Goal: Task Accomplishment & Management: Manage account settings

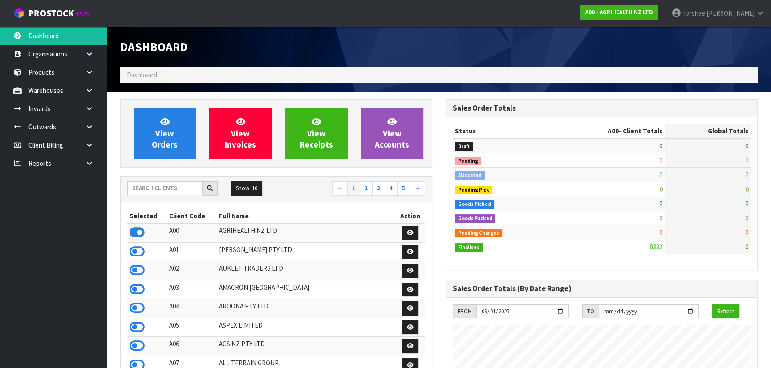
scroll to position [673, 325]
click at [157, 189] on input "text" at bounding box center [164, 189] width 75 height 14
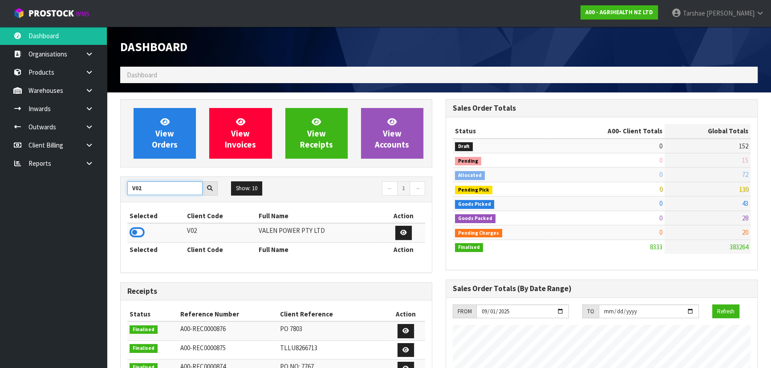
drag, startPoint x: 146, startPoint y: 187, endPoint x: 106, endPoint y: 190, distance: 39.7
type input "K01"
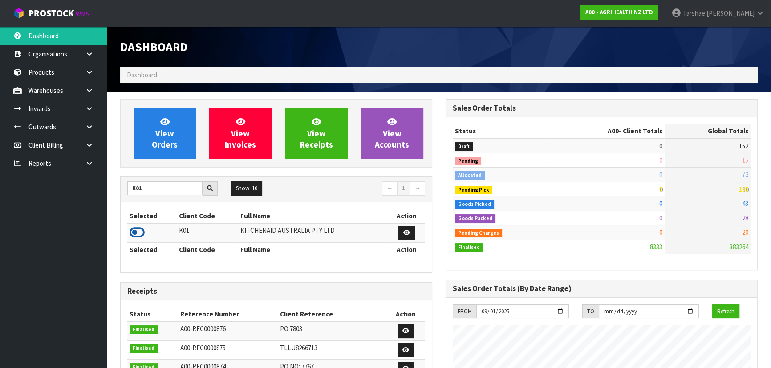
click at [134, 232] on icon at bounding box center [136, 232] width 15 height 13
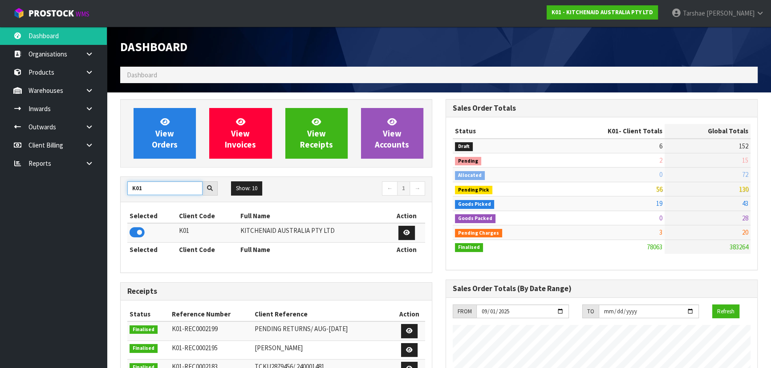
drag, startPoint x: 167, startPoint y: 190, endPoint x: 121, endPoint y: 188, distance: 46.3
click at [121, 188] on div "K01" at bounding box center [173, 189] width 104 height 14
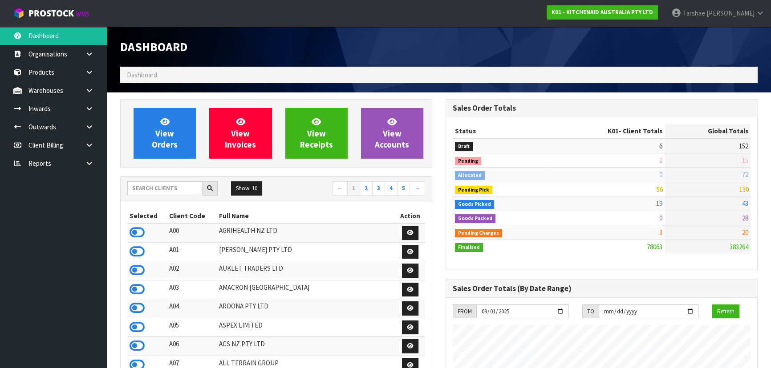
click at [308, 190] on nav "← 1 2 3 4 5 →" at bounding box center [354, 190] width 142 height 16
click at [139, 235] on icon at bounding box center [136, 232] width 15 height 13
click at [156, 188] on input "text" at bounding box center [164, 189] width 75 height 14
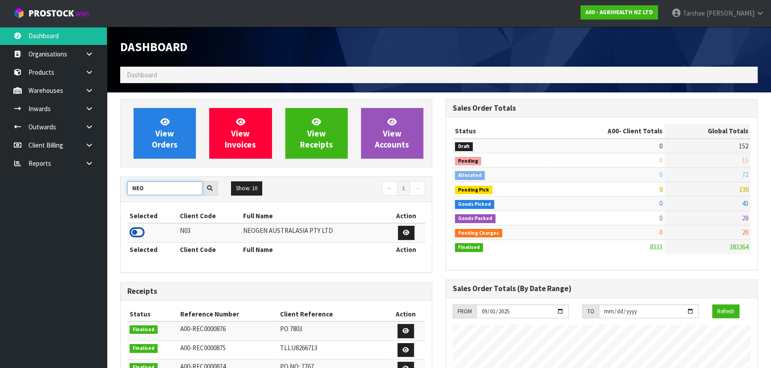
type input "NEO"
click at [139, 229] on icon at bounding box center [136, 232] width 15 height 13
drag, startPoint x: 158, startPoint y: 185, endPoint x: 122, endPoint y: 194, distance: 37.0
click at [122, 194] on div "NEO" at bounding box center [173, 189] width 104 height 14
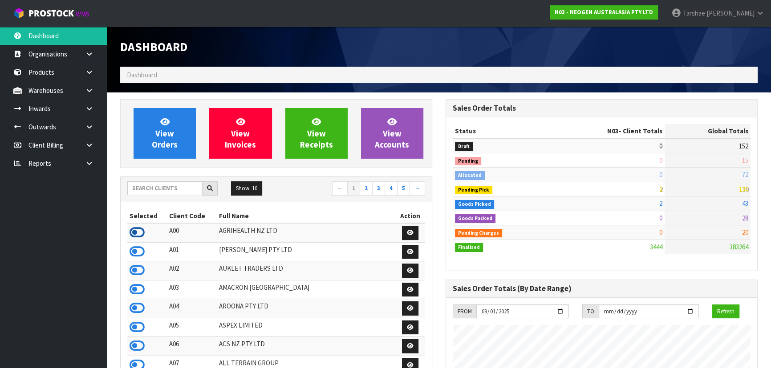
click at [132, 231] on icon at bounding box center [136, 232] width 15 height 13
click at [156, 204] on div "Selected Client Code Full Name Action A00 AGRIHEALTH NZ LTD A01 AGAIN FASTER PT…" at bounding box center [276, 322] width 311 height 241
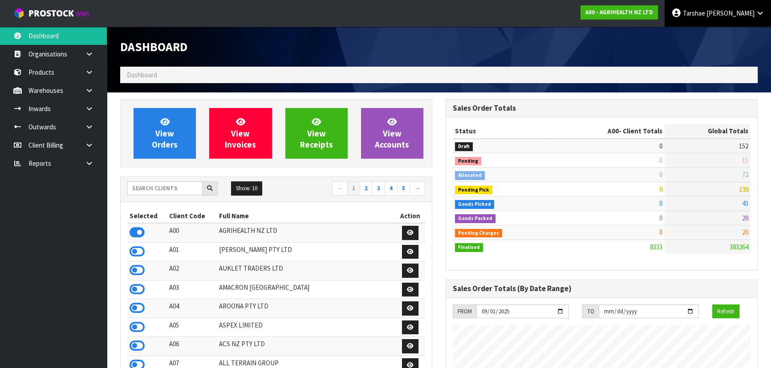
click at [751, 20] on link "Tarshae Graydon" at bounding box center [717, 13] width 106 height 27
click at [742, 37] on link "Logout" at bounding box center [735, 35] width 70 height 12
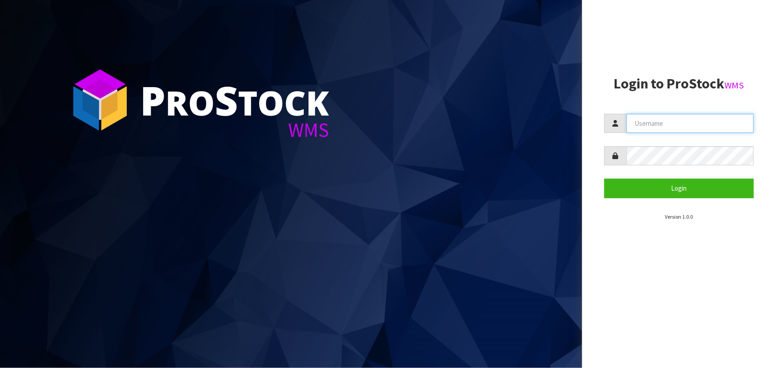
click at [679, 120] on input "text" at bounding box center [690, 123] width 127 height 19
click at [650, 93] on section "Login to ProStock WMS Login Version 1.0.0" at bounding box center [679, 148] width 149 height 145
click at [662, 123] on input "text" at bounding box center [690, 123] width 127 height 19
type input "TARSHAE"
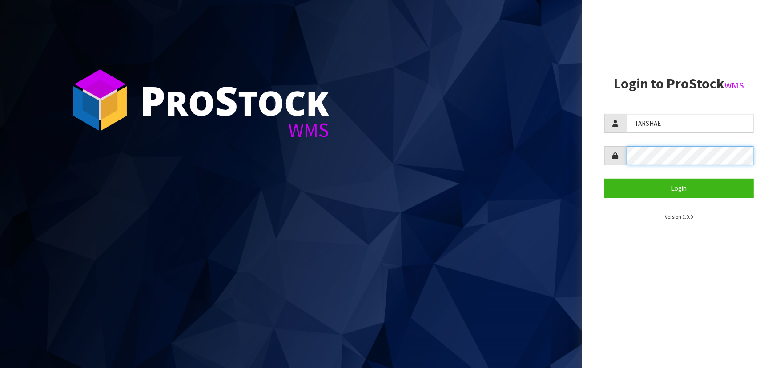
click at [605, 179] on button "Login" at bounding box center [679, 188] width 149 height 19
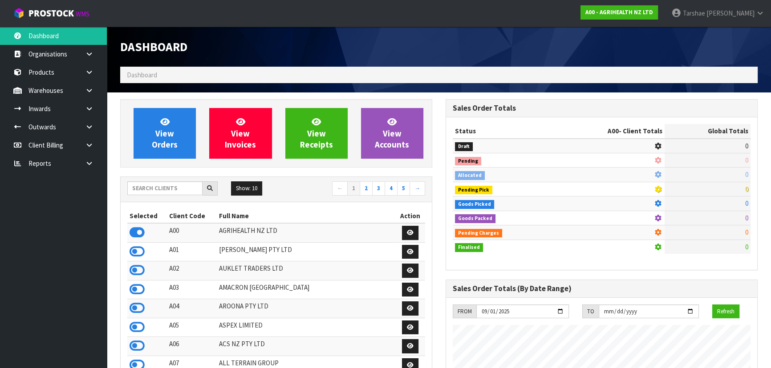
scroll to position [673, 325]
click at [165, 186] on input "text" at bounding box center [164, 189] width 75 height 14
type input "V02"
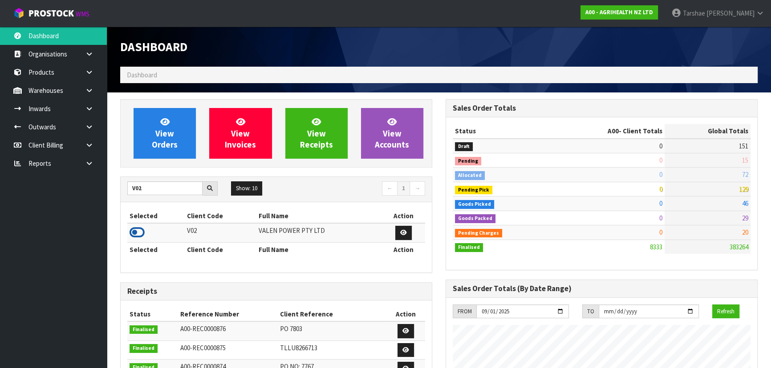
drag, startPoint x: 138, startPoint y: 231, endPoint x: 161, endPoint y: 161, distance: 74.4
click at [139, 227] on icon at bounding box center [136, 232] width 15 height 13
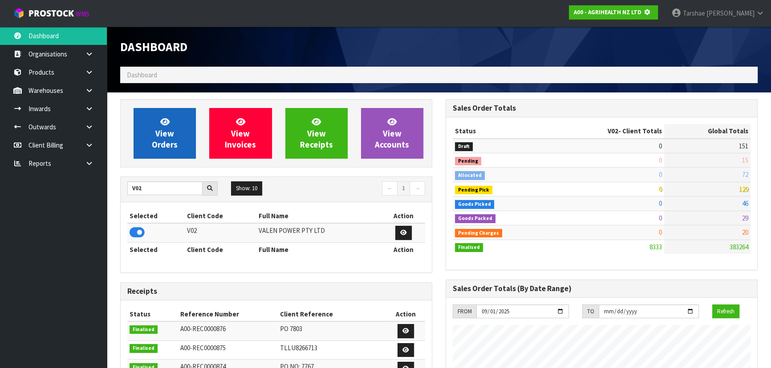
scroll to position [554, 325]
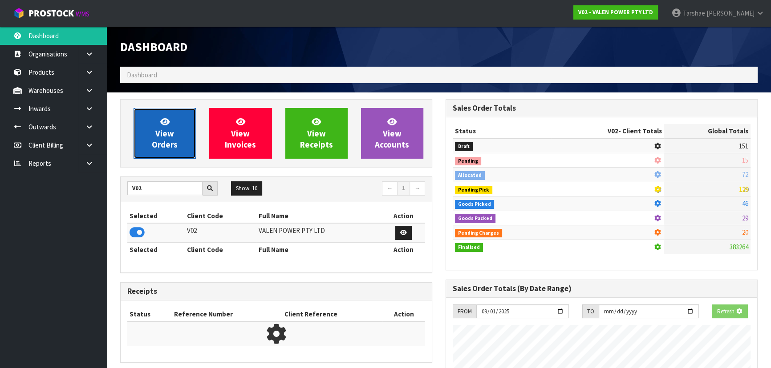
click at [161, 146] on span "View Orders" at bounding box center [165, 133] width 26 height 33
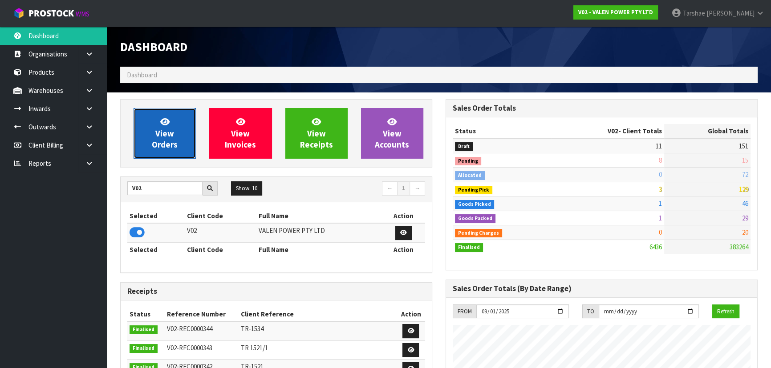
scroll to position [673, 325]
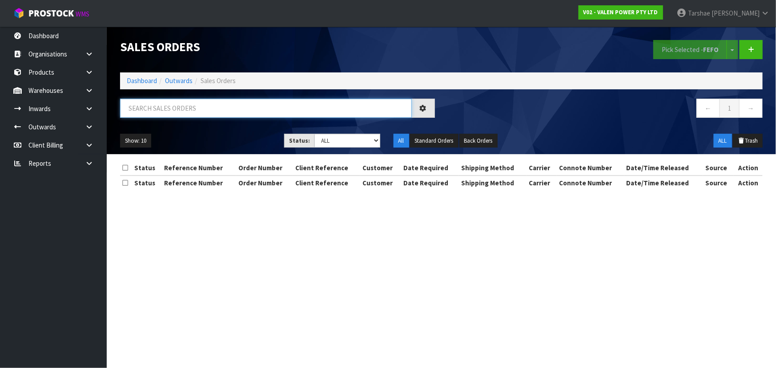
drag, startPoint x: 173, startPoint y: 123, endPoint x: 178, endPoint y: 114, distance: 10.2
click at [178, 114] on input "text" at bounding box center [266, 108] width 292 height 19
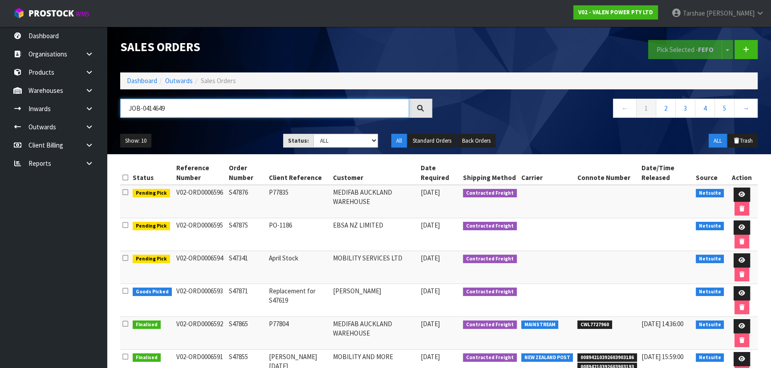
type input "JOB-0414649"
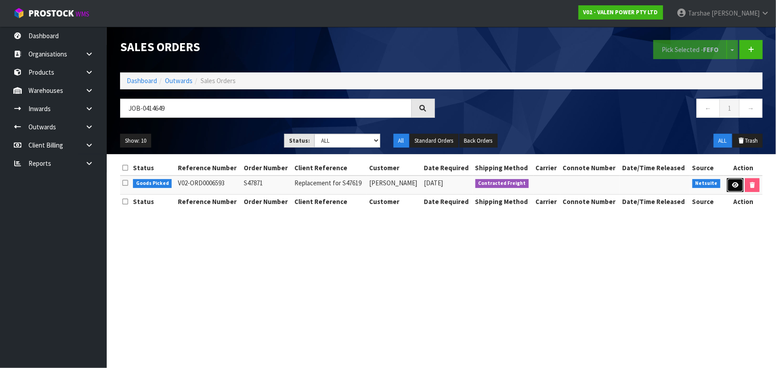
click at [742, 183] on link at bounding box center [735, 185] width 16 height 14
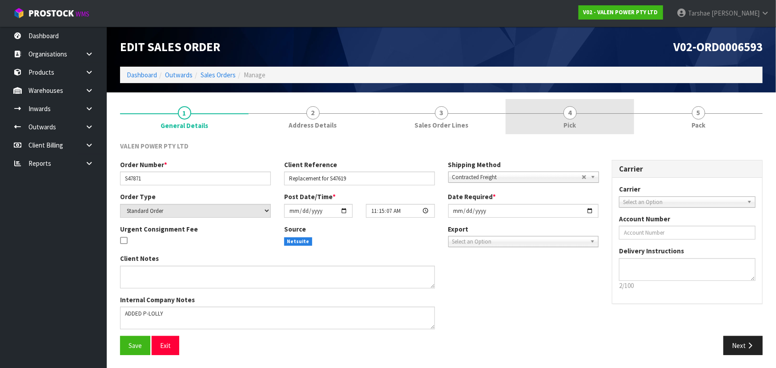
click at [577, 133] on link "4 Pick" at bounding box center [570, 116] width 129 height 35
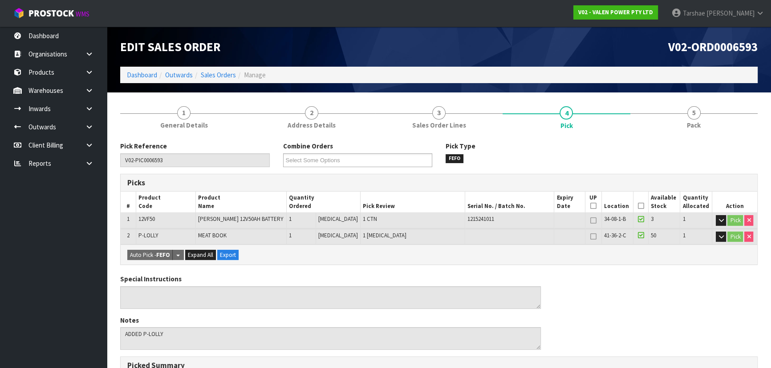
click at [640, 206] on icon at bounding box center [640, 206] width 6 height 0
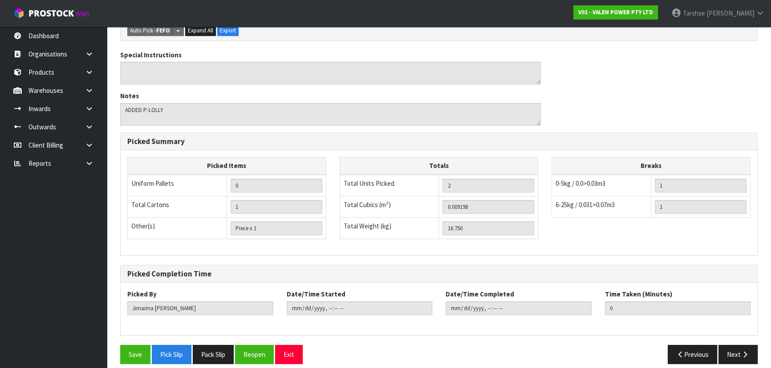
scroll to position [264, 0]
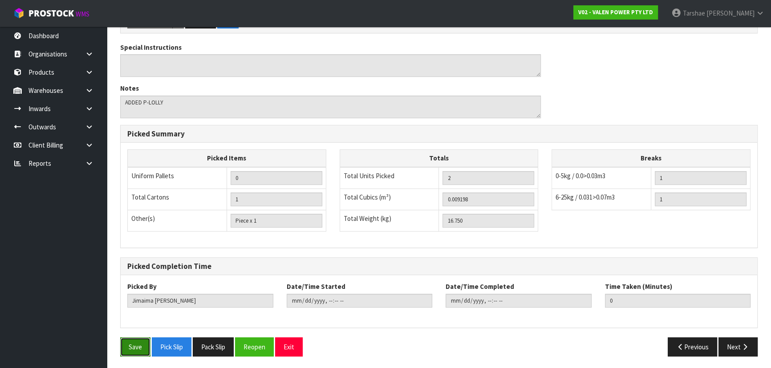
drag, startPoint x: 131, startPoint y: 338, endPoint x: 226, endPoint y: 294, distance: 104.7
click at [132, 338] on button "Save" at bounding box center [135, 347] width 30 height 19
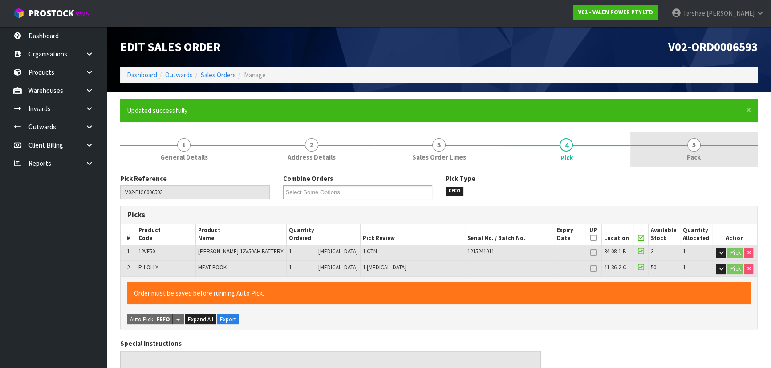
type input "Tarshae Graydon"
type input "2025-09-29T09:05:19"
click at [690, 152] on link "5 Pack" at bounding box center [693, 149] width 127 height 35
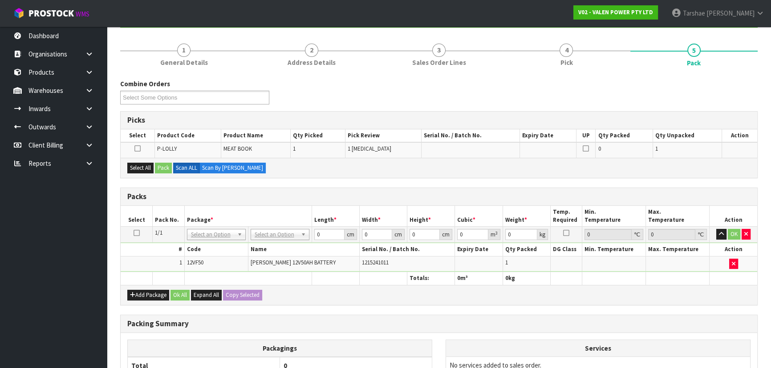
scroll to position [121, 0]
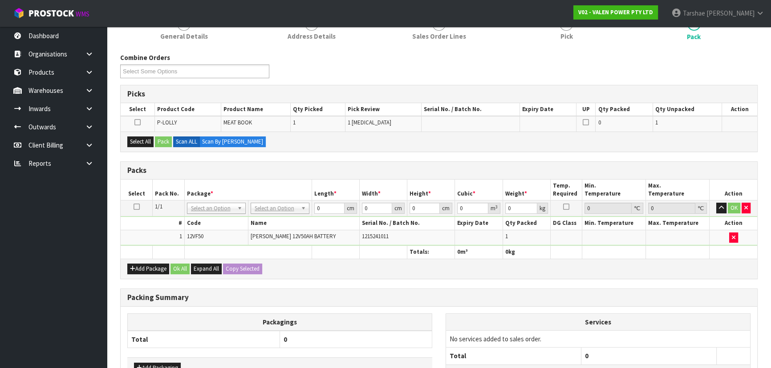
drag, startPoint x: 277, startPoint y: 210, endPoint x: 281, endPoint y: 218, distance: 9.4
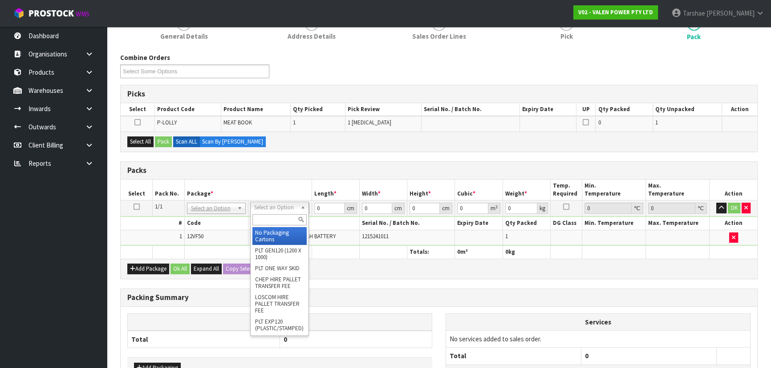
click at [281, 218] on input "text" at bounding box center [279, 219] width 54 height 11
type input "a4"
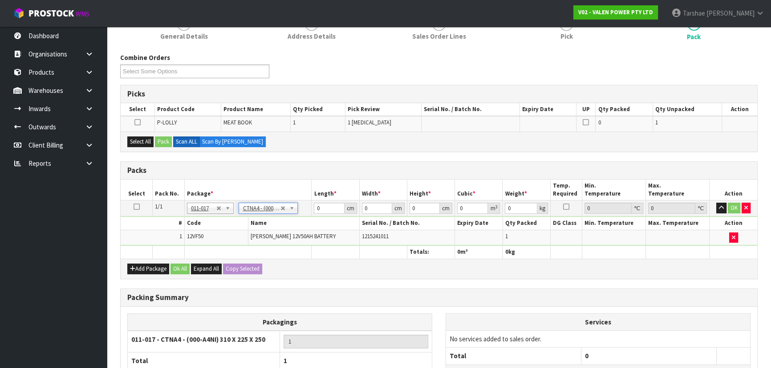
type input "31"
type input "22.5"
type input "25"
type input "0.017438"
drag, startPoint x: 142, startPoint y: 144, endPoint x: 143, endPoint y: 150, distance: 6.3
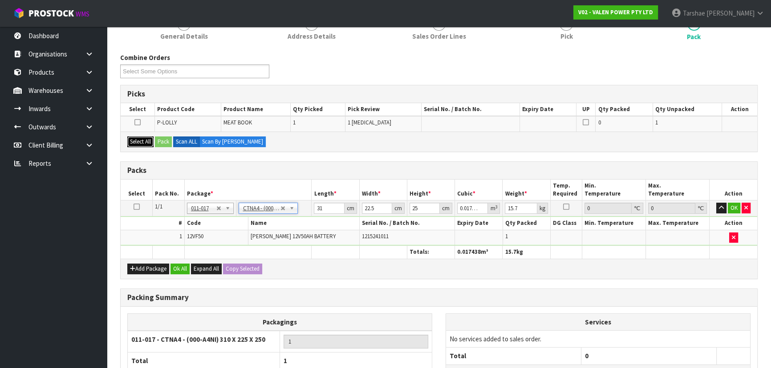
click at [142, 144] on button "Select All" at bounding box center [140, 142] width 26 height 11
drag, startPoint x: 136, startPoint y: 207, endPoint x: 150, endPoint y: 175, distance: 34.9
click at [136, 207] on icon at bounding box center [136, 207] width 6 height 0
click at [171, 141] on button "Pack" at bounding box center [163, 142] width 17 height 11
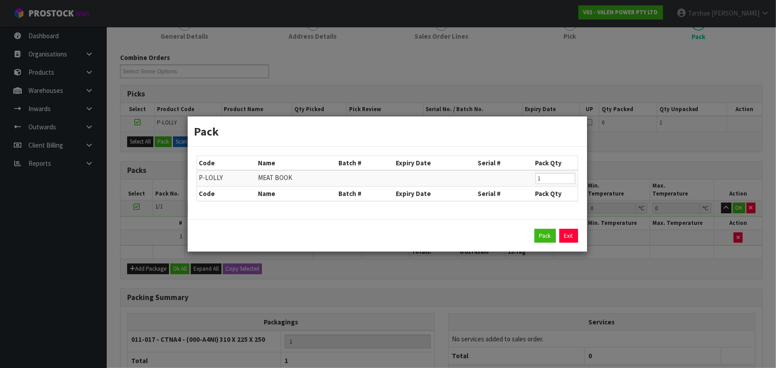
click at [555, 244] on div "Pack Exit" at bounding box center [387, 236] width 399 height 32
click at [549, 242] on button "Pack" at bounding box center [545, 236] width 21 height 14
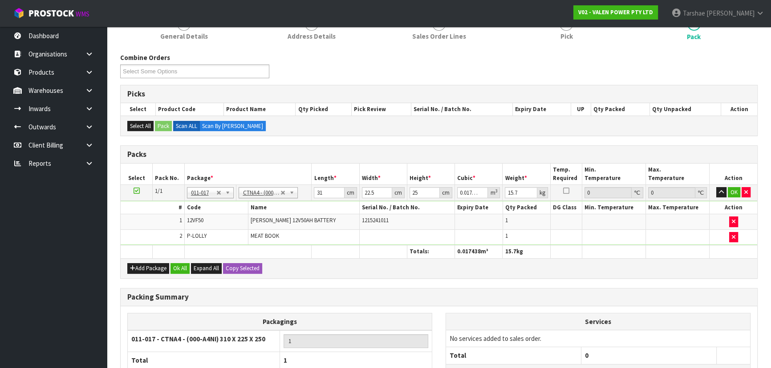
type input "16.95"
click at [418, 236] on td at bounding box center [407, 237] width 96 height 15
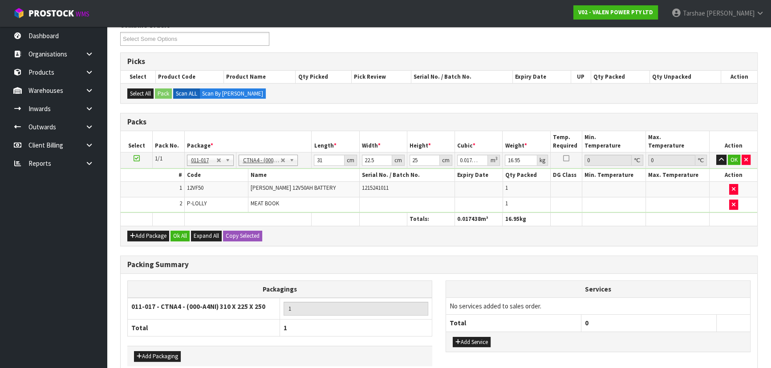
scroll to position [198, 0]
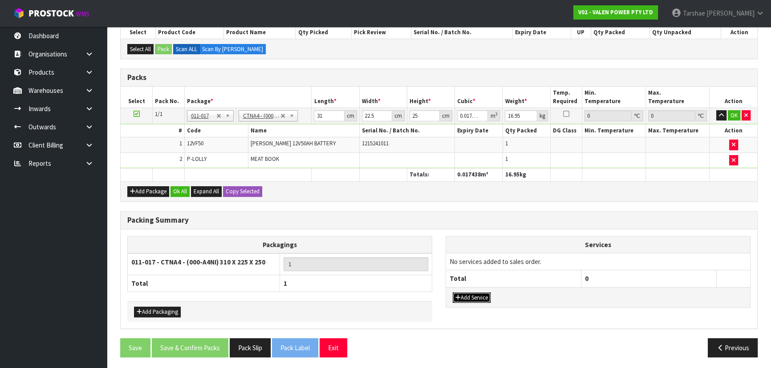
click at [489, 294] on button "Add Service" at bounding box center [471, 298] width 38 height 11
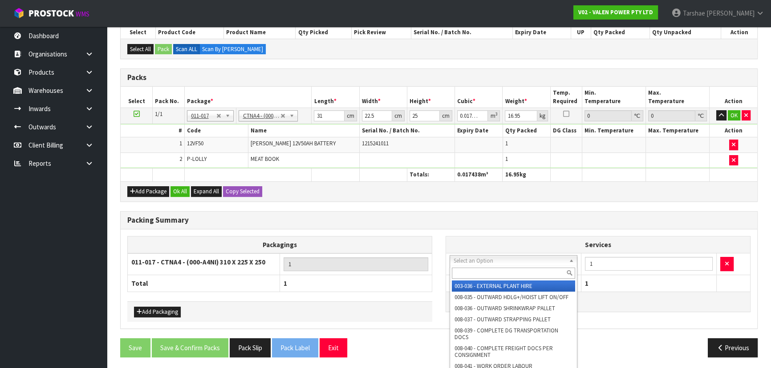
click at [497, 274] on input "text" at bounding box center [513, 273] width 123 height 11
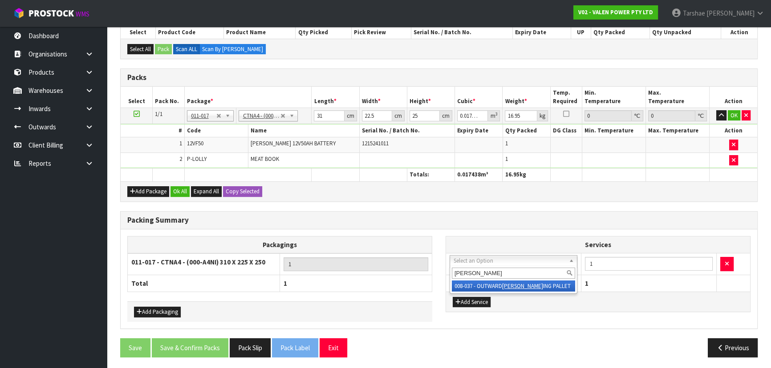
type input "strapp"
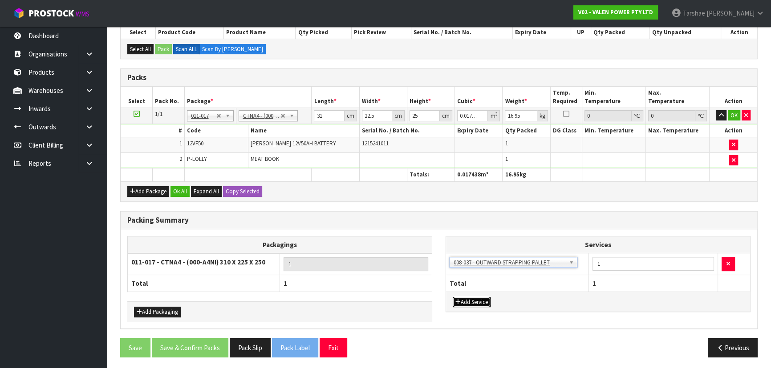
click at [489, 304] on button "Add Service" at bounding box center [471, 302] width 38 height 11
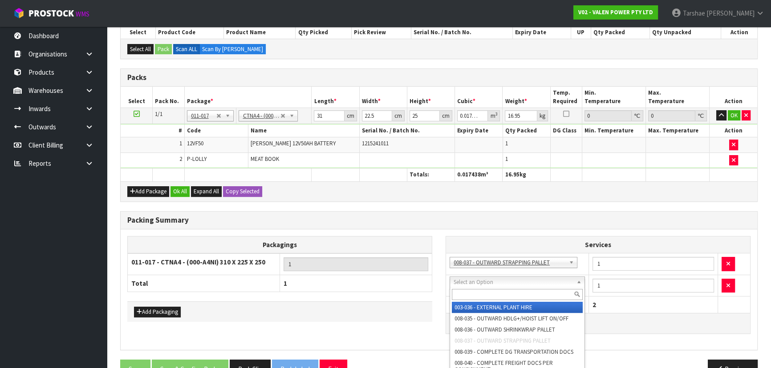
click at [488, 297] on input "text" at bounding box center [517, 294] width 131 height 11
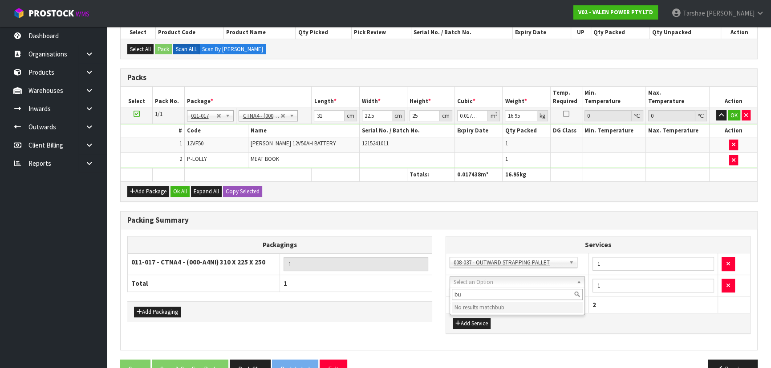
type input "b"
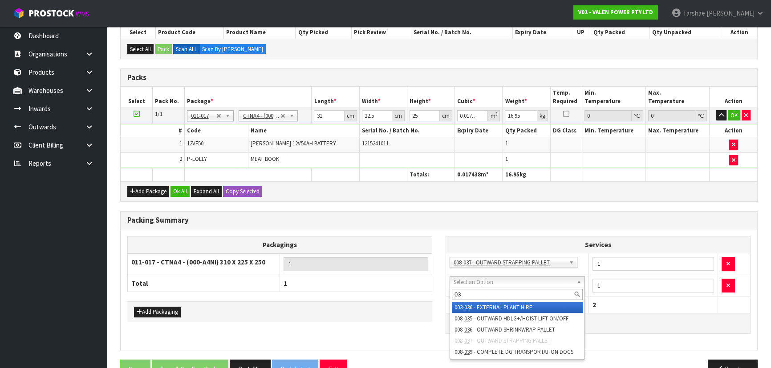
type input "0"
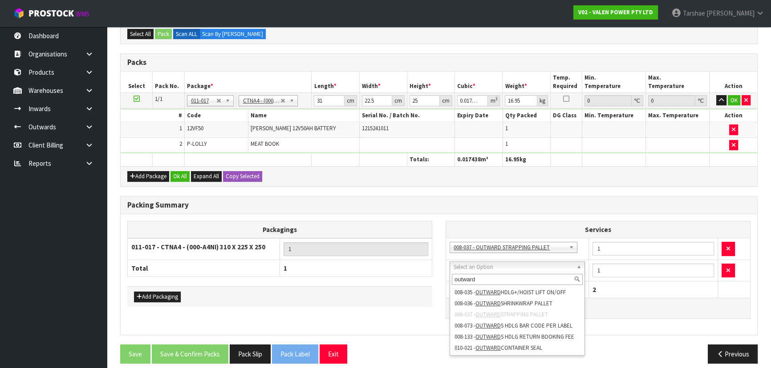
scroll to position [219, 0]
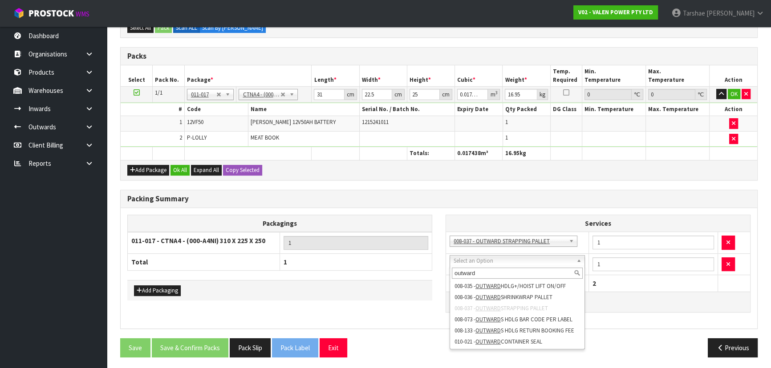
drag, startPoint x: 543, startPoint y: 273, endPoint x: 410, endPoint y: 273, distance: 133.0
type input "outward"
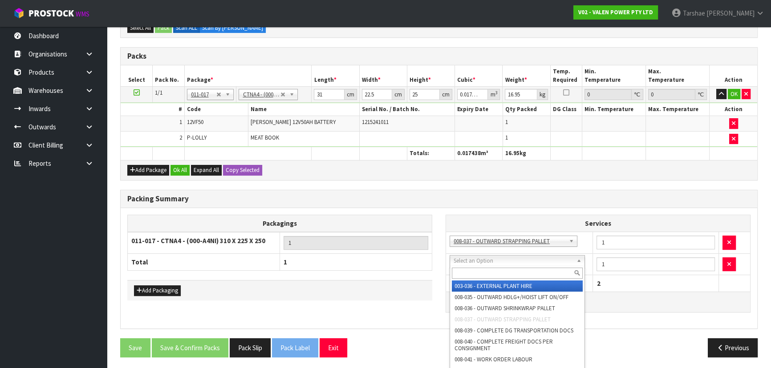
drag, startPoint x: 486, startPoint y: 261, endPoint x: 483, endPoint y: 286, distance: 24.7
drag, startPoint x: 481, startPoint y: 266, endPoint x: 476, endPoint y: 281, distance: 15.5
click at [480, 267] on div at bounding box center [517, 273] width 134 height 15
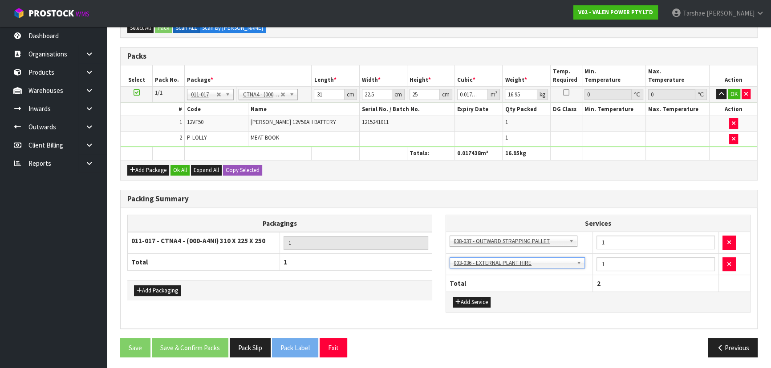
drag, startPoint x: 476, startPoint y: 262, endPoint x: 482, endPoint y: 279, distance: 17.4
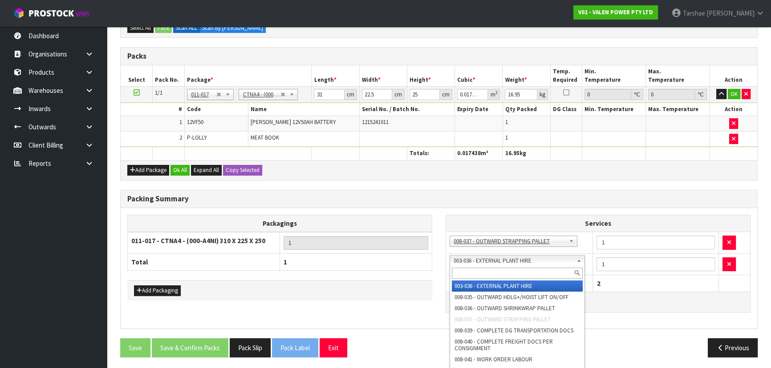
click at [482, 279] on div at bounding box center [517, 273] width 134 height 15
click at [483, 274] on input "text" at bounding box center [517, 273] width 131 height 11
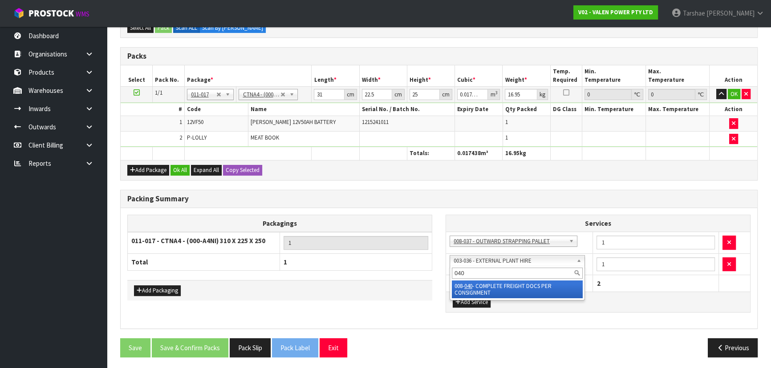
type input "040"
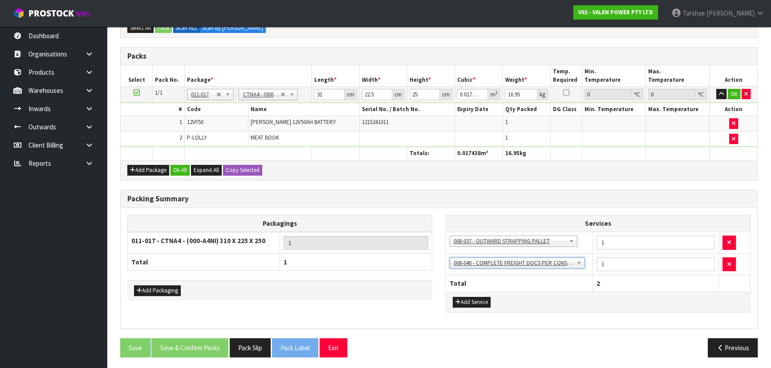
click at [516, 292] on div "Add Service" at bounding box center [598, 302] width 304 height 20
click at [333, 95] on input "31" at bounding box center [329, 94] width 30 height 11
type input "3"
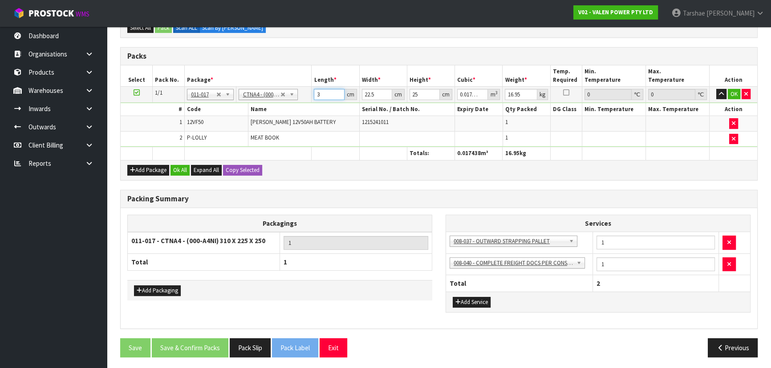
type input "0.001687"
type input "33"
type input "0.018563"
type input "33"
type input "2"
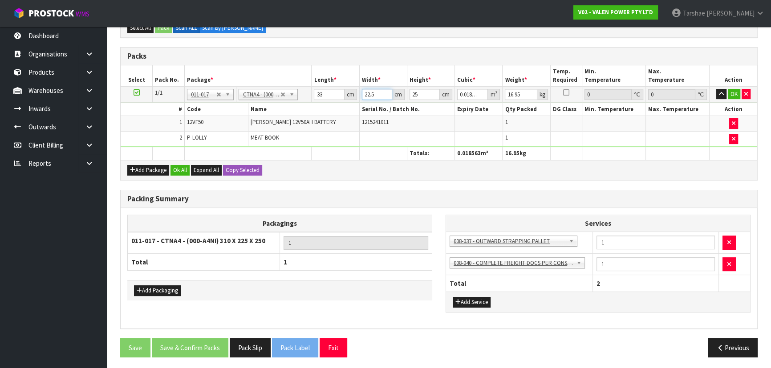
type input "0.00165"
type input "24"
type input "0.0198"
type input "24"
type input "2"
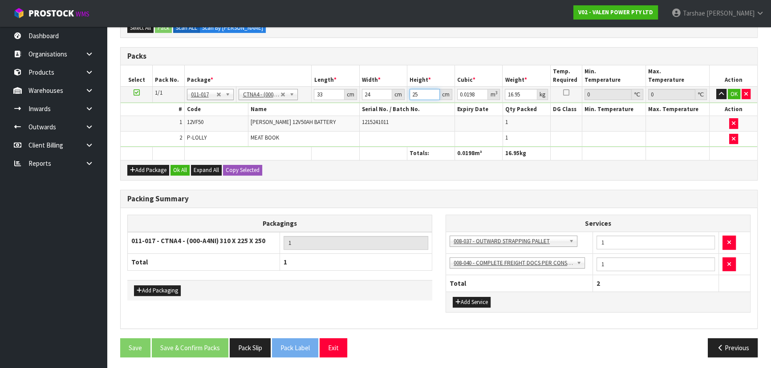
type input "0.001584"
type input "25"
type input "0.0198"
type input "18"
click at [716, 89] on button "button" at bounding box center [721, 94] width 10 height 11
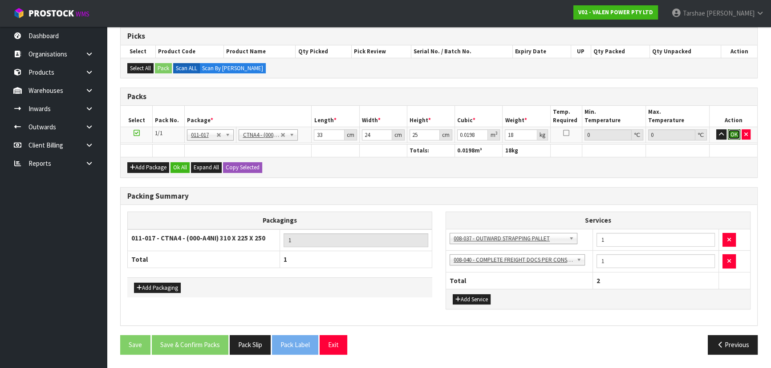
click button "OK" at bounding box center [733, 134] width 12 height 11
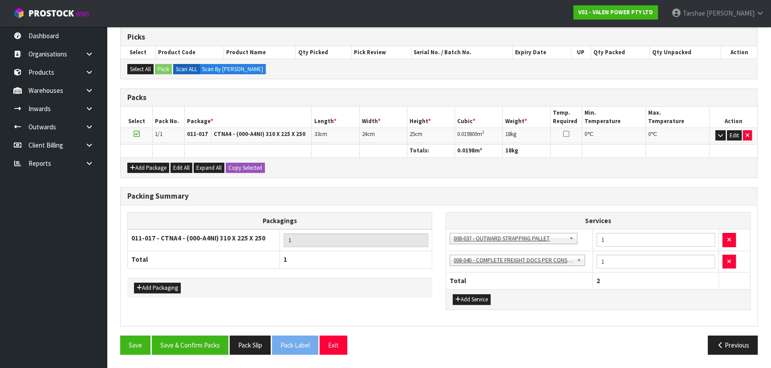
scroll to position [174, 0]
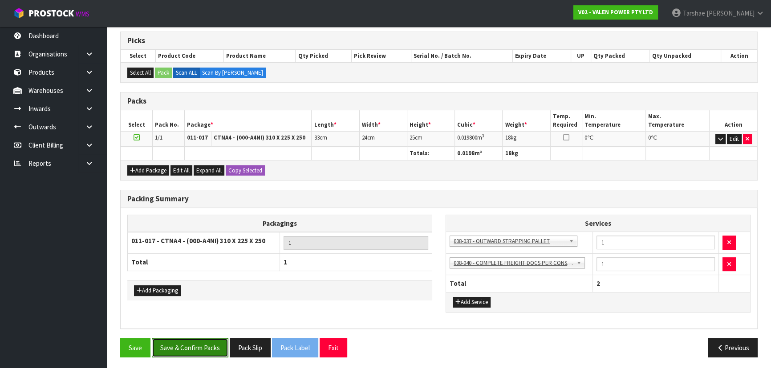
click at [221, 350] on button "Save & Confirm Packs" at bounding box center [190, 348] width 77 height 19
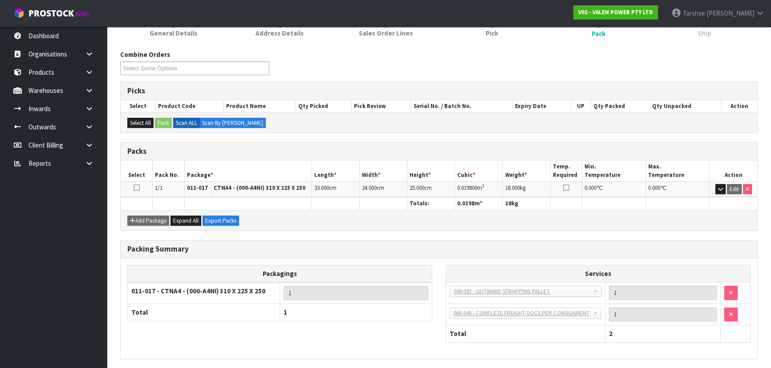
scroll to position [155, 0]
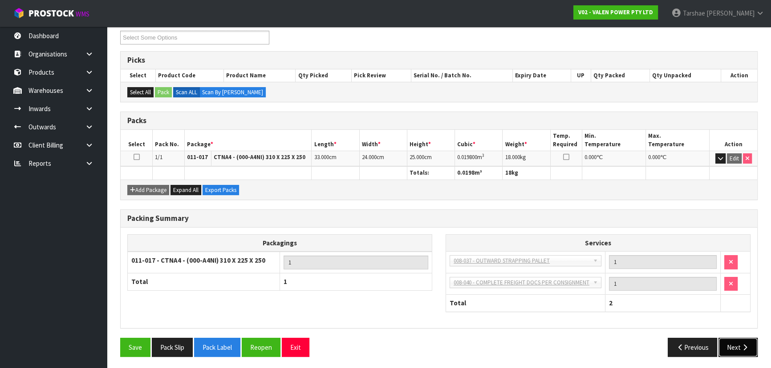
click at [738, 342] on button "Next" at bounding box center [737, 347] width 39 height 19
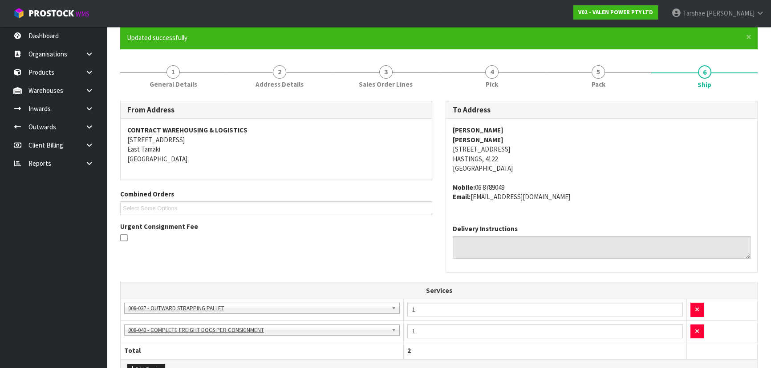
scroll to position [262, 0]
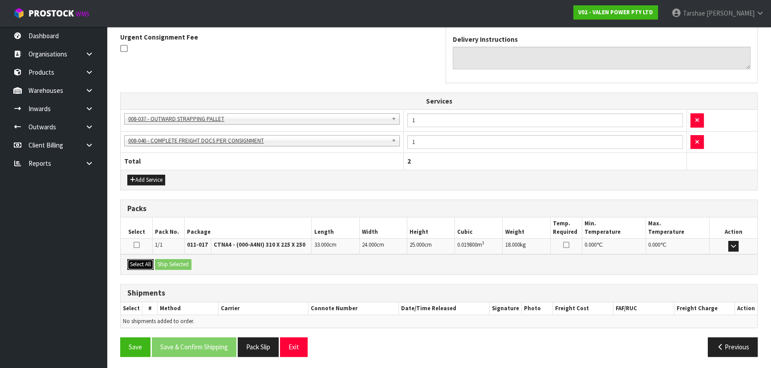
click at [141, 263] on button "Select All" at bounding box center [140, 264] width 26 height 11
click at [153, 264] on button "Select All" at bounding box center [140, 264] width 26 height 11
click at [172, 266] on button "Ship Selected" at bounding box center [173, 264] width 36 height 11
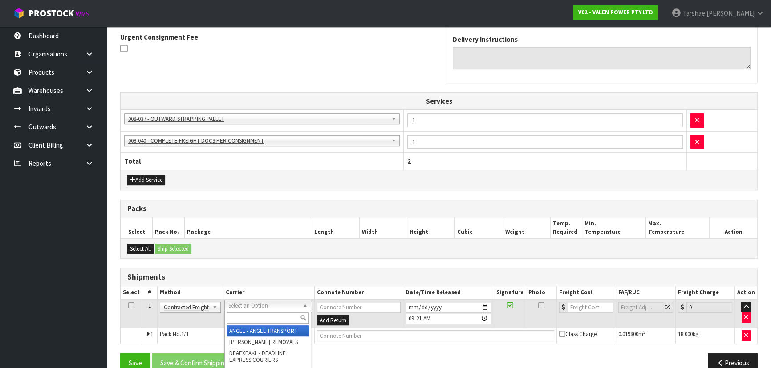
click at [266, 317] on input "text" at bounding box center [267, 318] width 82 height 11
type input "NZP"
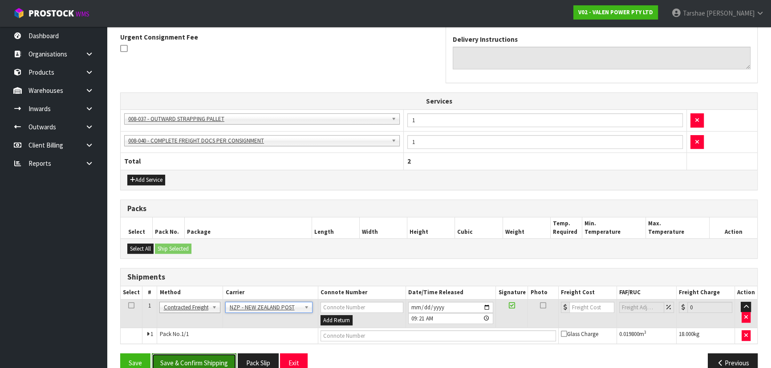
click at [224, 360] on button "Save & Confirm Shipping" at bounding box center [194, 363] width 85 height 19
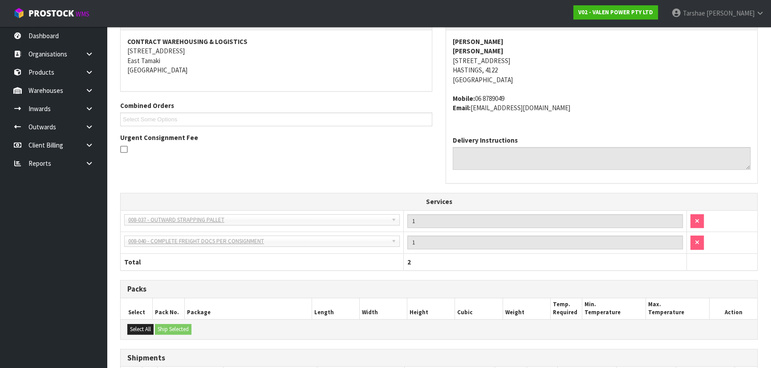
scroll to position [242, 0]
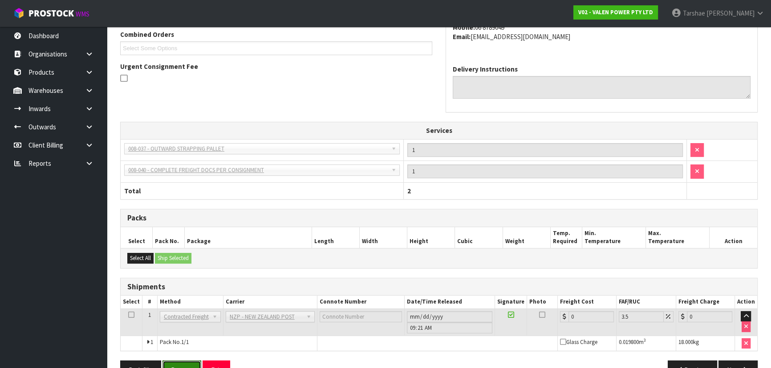
drag, startPoint x: 180, startPoint y: 360, endPoint x: 183, endPoint y: 353, distance: 7.6
click at [181, 361] on button "Reopen" at bounding box center [181, 370] width 39 height 19
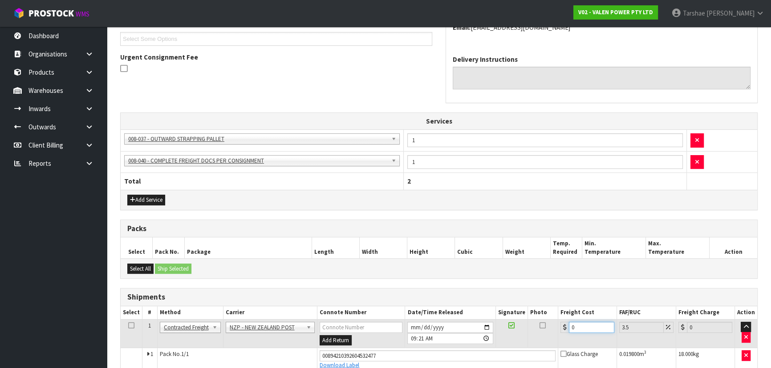
drag, startPoint x: 589, startPoint y: 327, endPoint x: 537, endPoint y: 333, distance: 53.3
click at [543, 330] on tr "1 Client Local Pickup Customer Local Pickup Company Freight Contracted Freight …" at bounding box center [439, 333] width 636 height 29
type input "1"
type input "1.03"
type input "14"
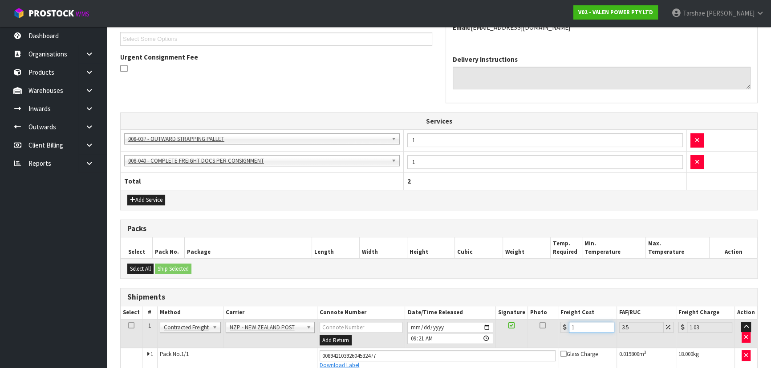
type input "14.49"
type input "14.9"
type input "15.42"
type input "14.95"
type input "15.47"
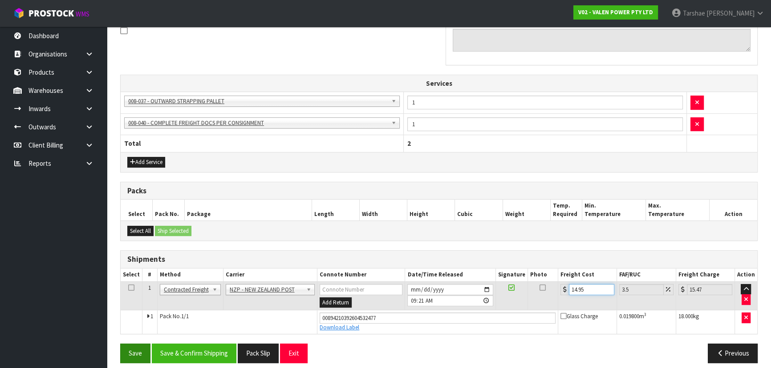
scroll to position [286, 0]
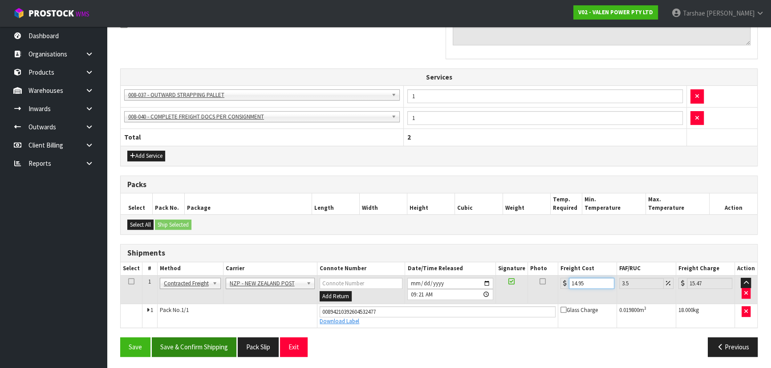
type input "14.95"
click at [171, 346] on button "Save & Confirm Shipping" at bounding box center [194, 347] width 85 height 19
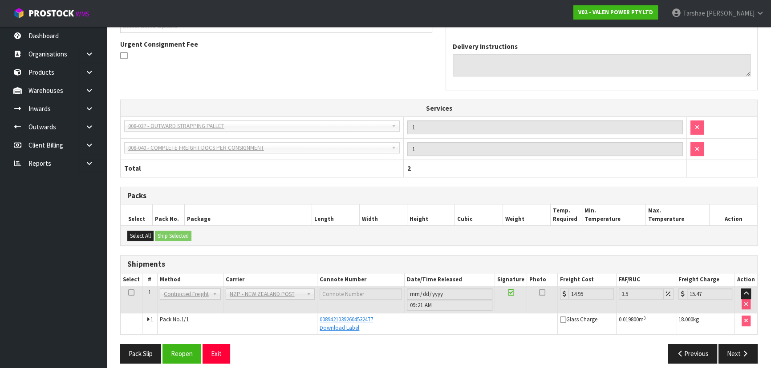
scroll to position [262, 0]
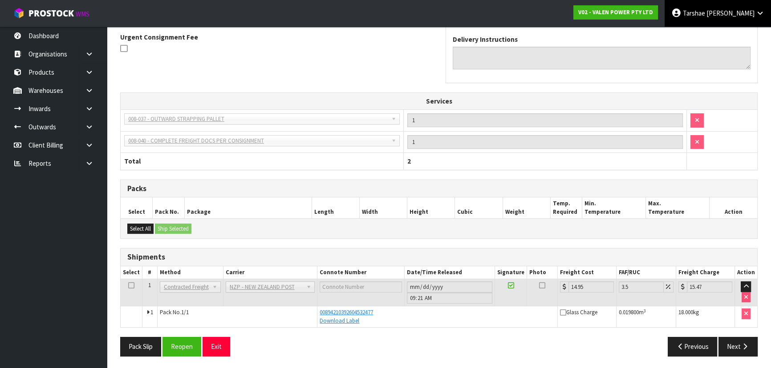
click at [705, 12] on span "Tarshae" at bounding box center [693, 13] width 22 height 8
click at [734, 40] on link "Logout" at bounding box center [735, 35] width 70 height 12
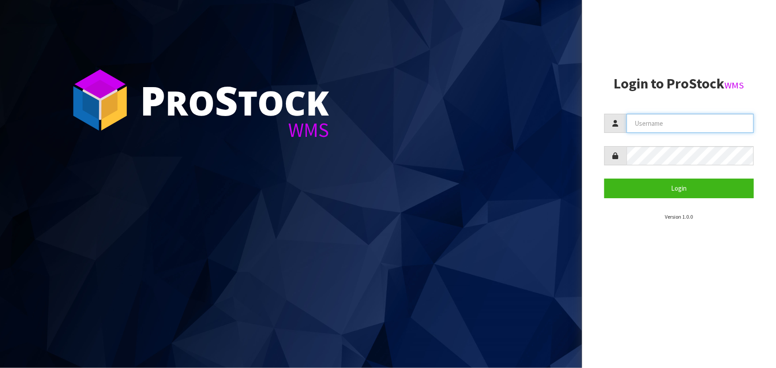
click at [651, 121] on input "text" at bounding box center [690, 123] width 127 height 19
type input "TARSHAE"
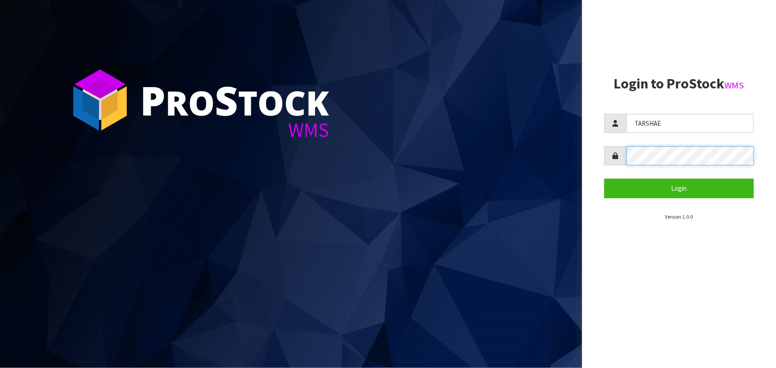
click at [605, 179] on button "Login" at bounding box center [679, 188] width 149 height 19
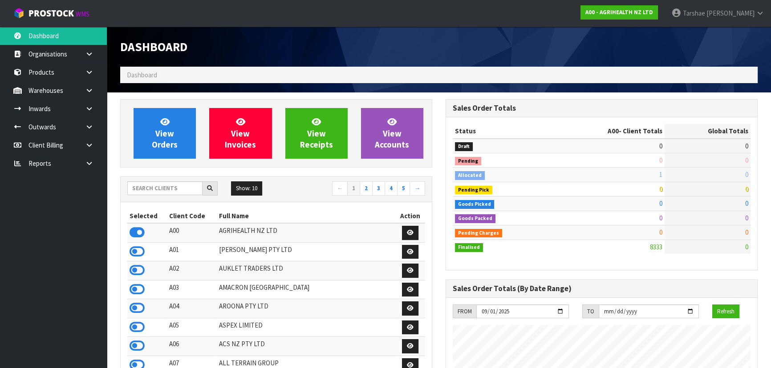
scroll to position [673, 325]
click at [181, 193] on input "text" at bounding box center [164, 189] width 75 height 14
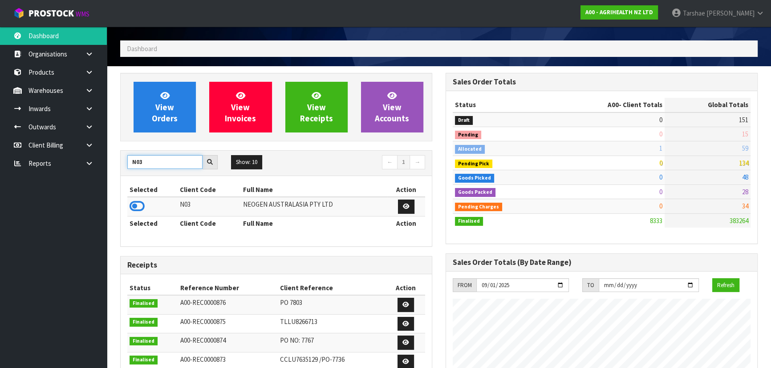
scroll to position [40, 0]
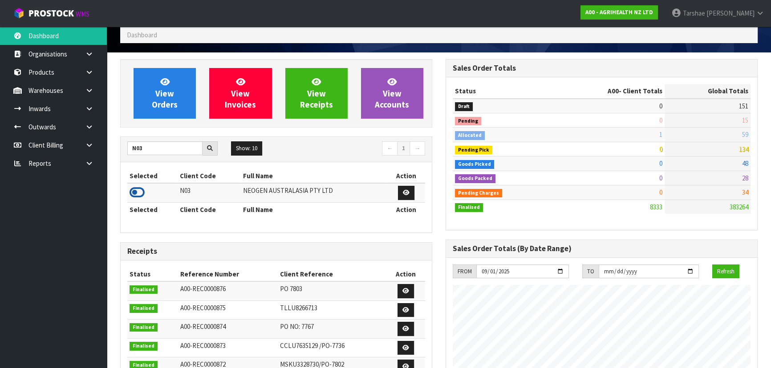
click at [133, 190] on icon at bounding box center [136, 192] width 15 height 13
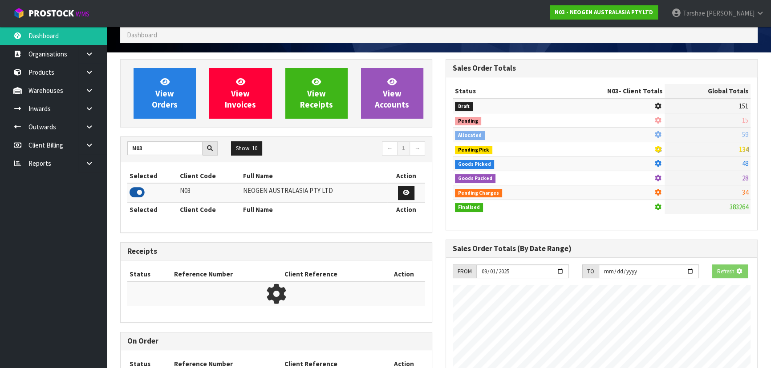
scroll to position [673, 325]
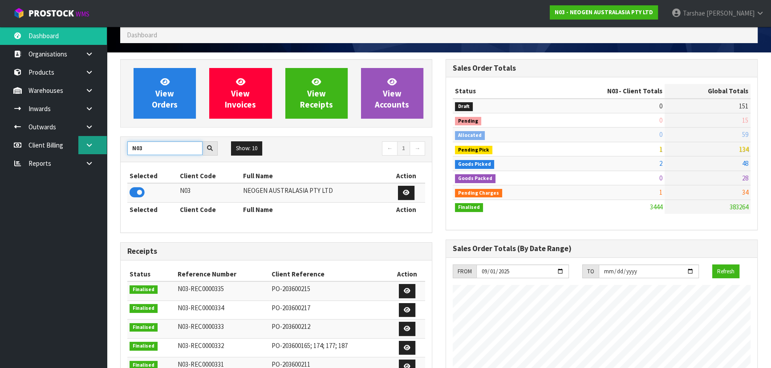
drag, startPoint x: 163, startPoint y: 152, endPoint x: 104, endPoint y: 151, distance: 58.7
click at [104, 151] on body "Toggle navigation ProStock WMS N03 - NEOGEN AUSTRALASIA PTY LTD [PERSON_NAME] L…" at bounding box center [385, 144] width 771 height 368
type input "N04"
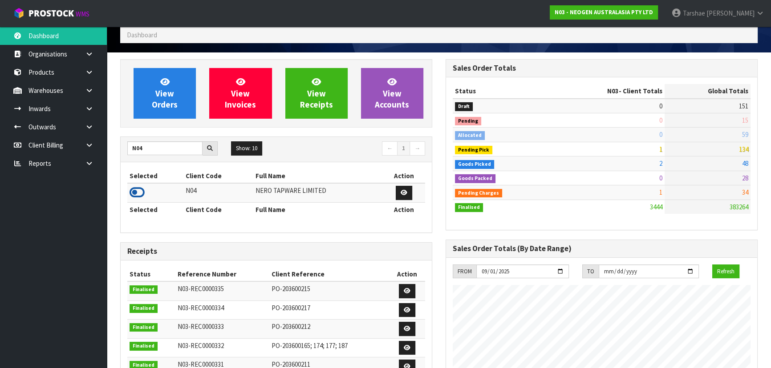
click at [141, 194] on icon at bounding box center [136, 192] width 15 height 13
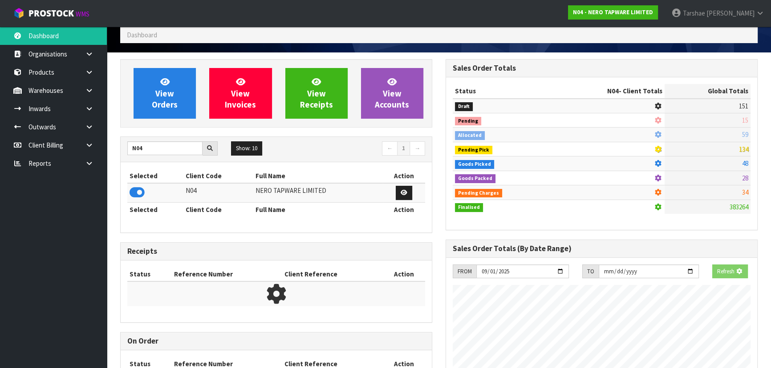
scroll to position [720, 325]
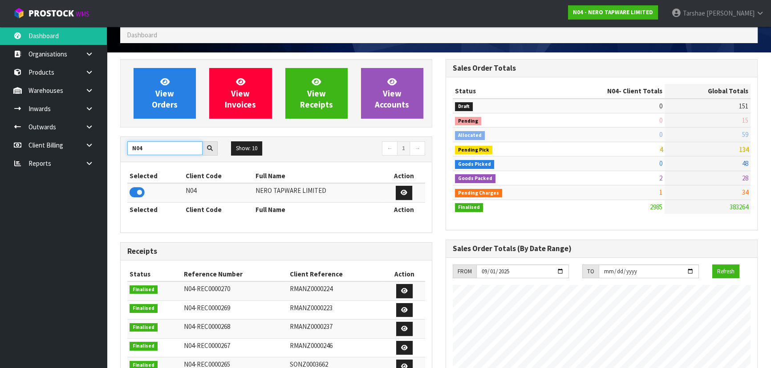
drag, startPoint x: 172, startPoint y: 148, endPoint x: 122, endPoint y: 145, distance: 49.9
click at [122, 145] on div "N04" at bounding box center [173, 148] width 104 height 14
click at [705, 11] on span "Tarshae" at bounding box center [693, 13] width 22 height 8
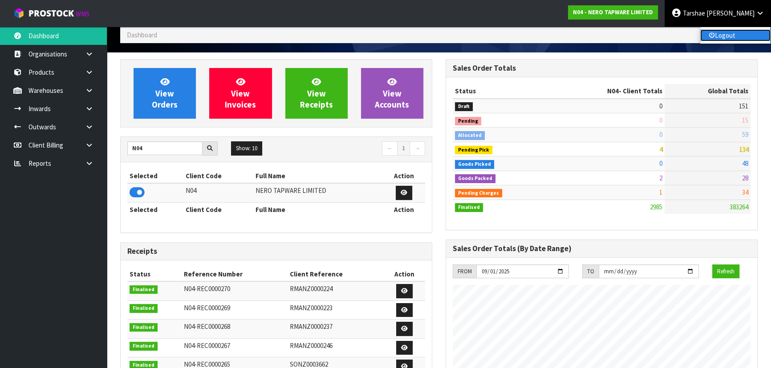
click at [723, 39] on link "Logout" at bounding box center [735, 35] width 70 height 12
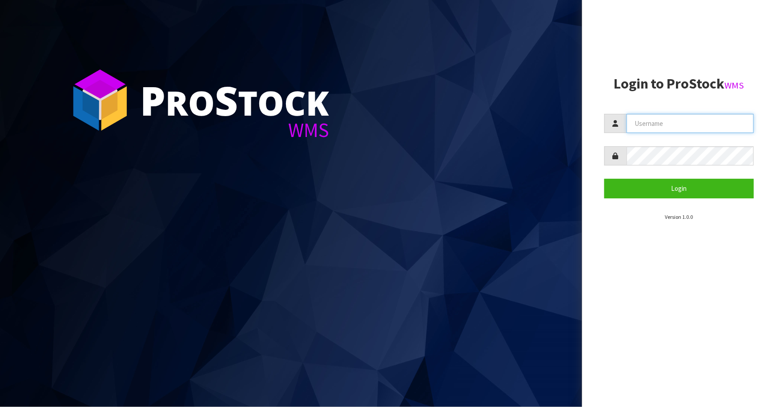
click at [375, 123] on input "text" at bounding box center [690, 123] width 127 height 19
type input "F"
type input "LIYA"
click at [375, 179] on button "Login" at bounding box center [679, 188] width 149 height 19
